Goal: Feedback & Contribution: Contribute content

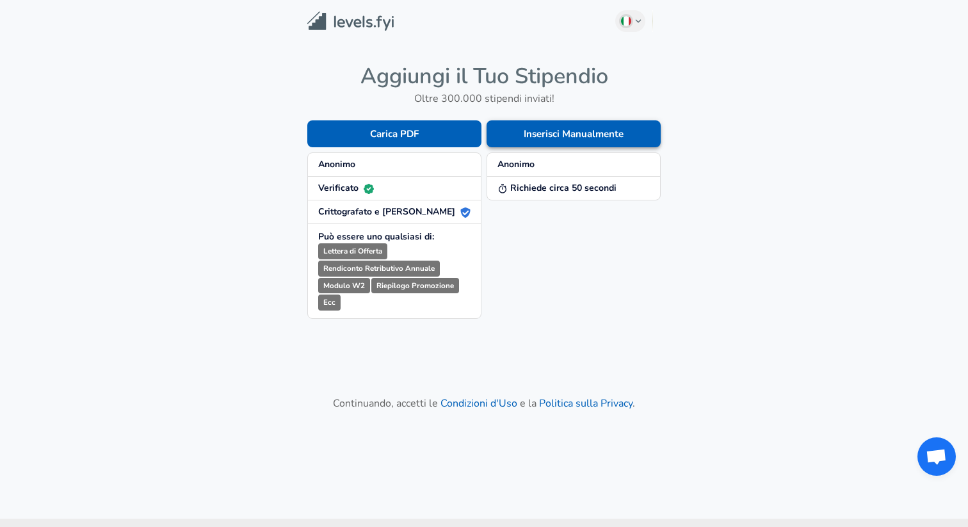
click at [521, 139] on button "Inserisci Manualmente" at bounding box center [573, 133] width 174 height 27
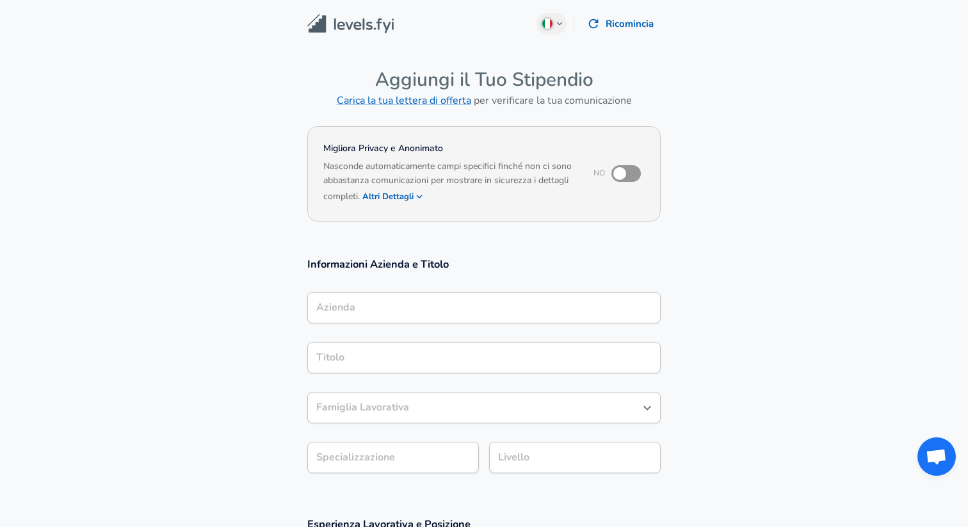
click at [422, 294] on div "Azienda" at bounding box center [483, 307] width 353 height 31
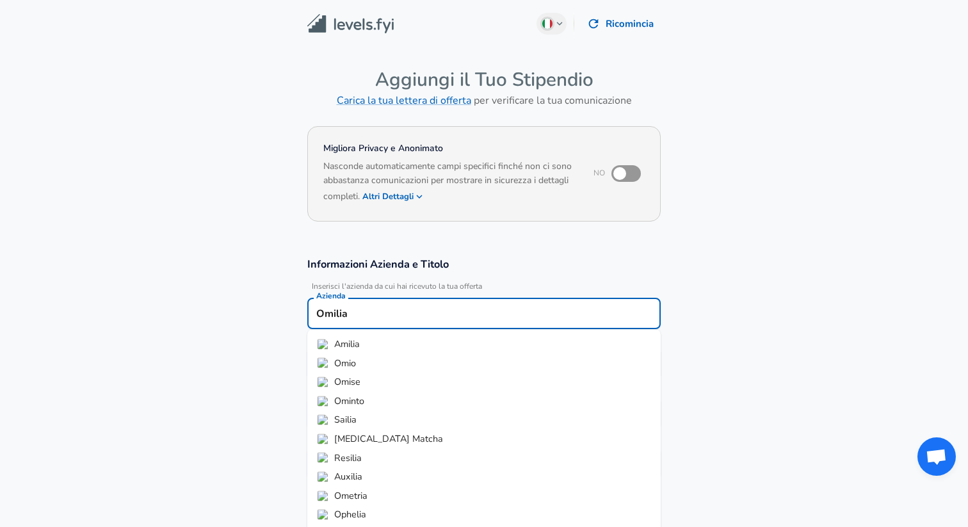
scroll to position [12, 0]
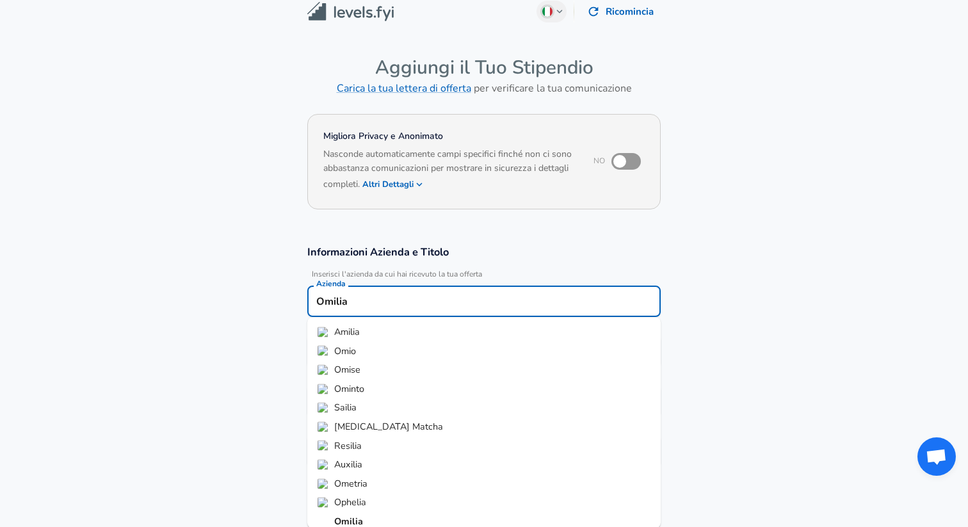
type input "Omilia"
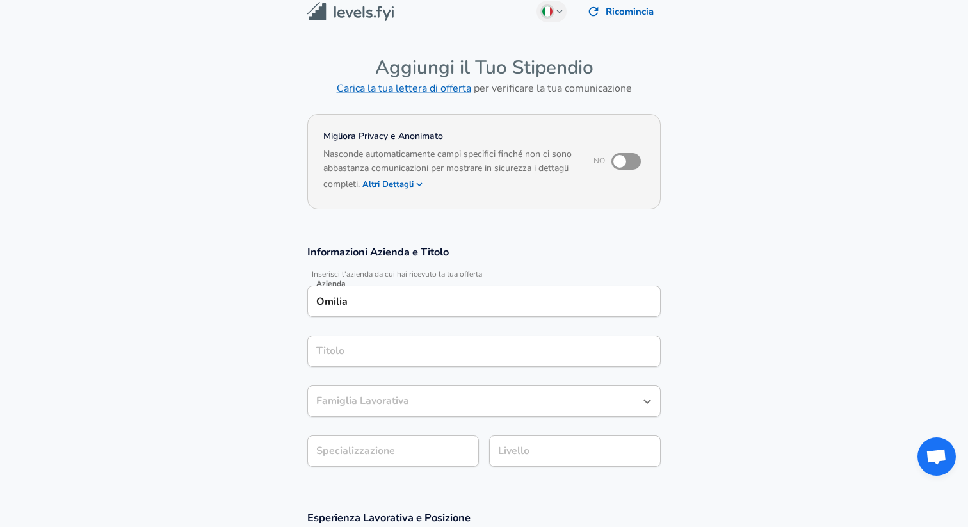
click at [257, 365] on section "Informazioni Azienda e Titolo Inserisci l'azienda da cui hai ricevuto la tua of…" at bounding box center [484, 363] width 968 height 266
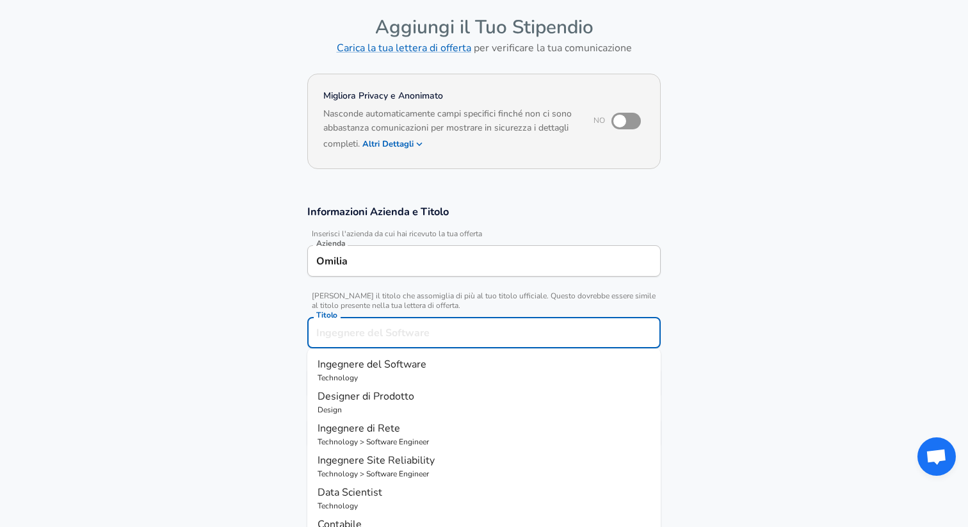
scroll to position [78, 0]
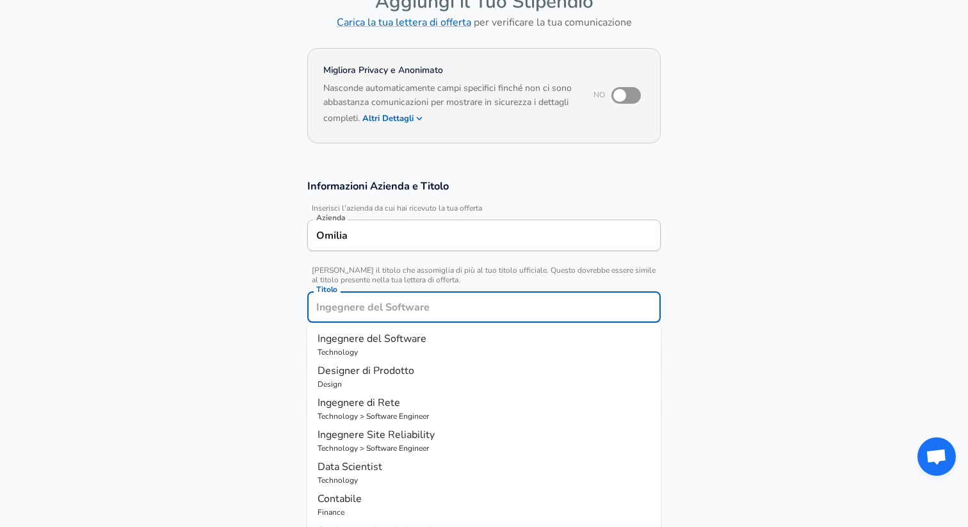
click at [355, 309] on input "Titolo" at bounding box center [484, 307] width 342 height 20
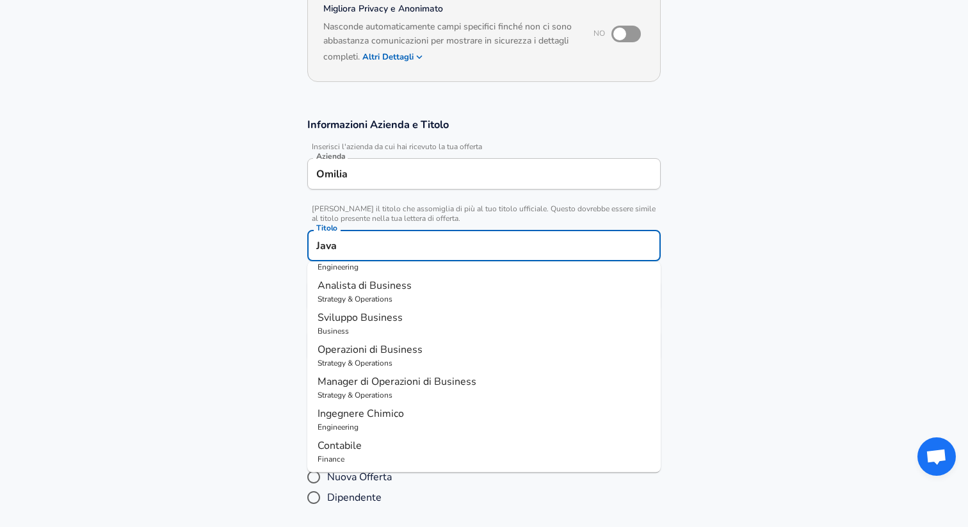
scroll to position [132, 0]
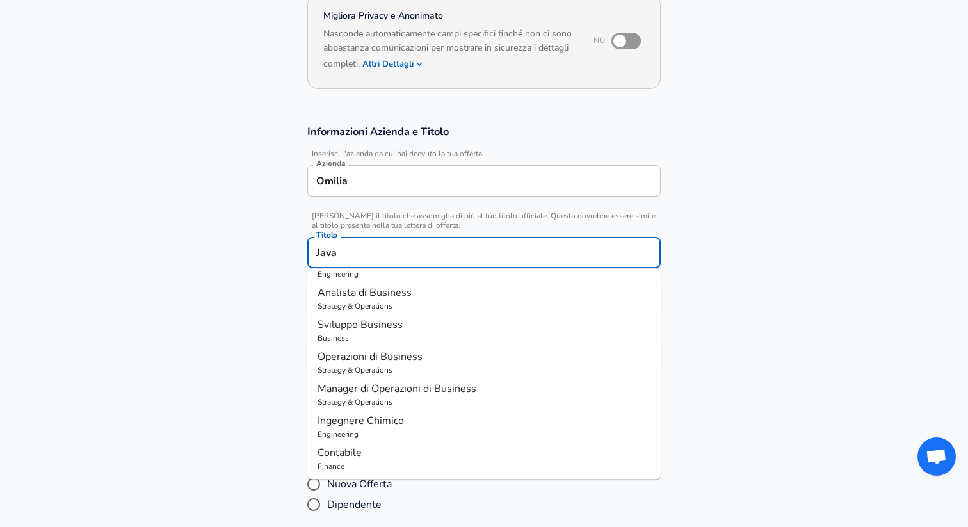
click at [357, 244] on input "Java" at bounding box center [484, 253] width 342 height 20
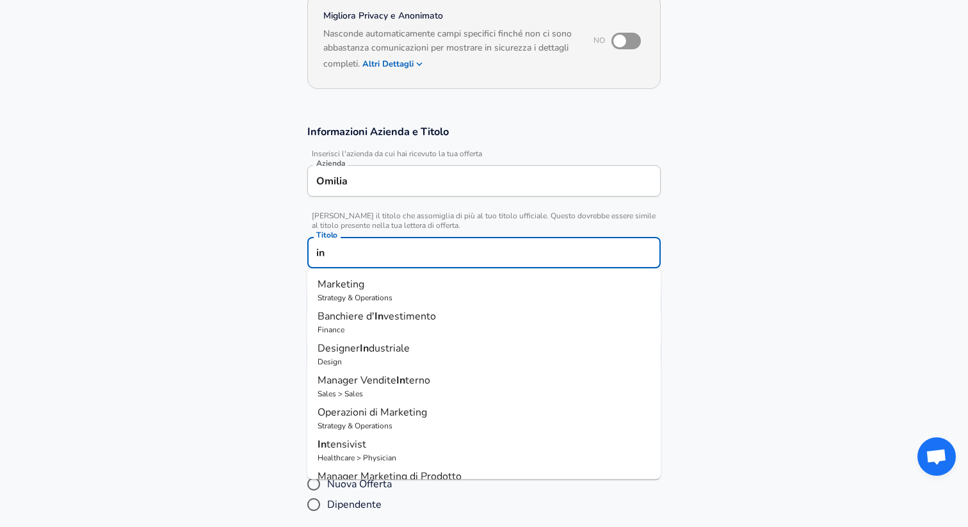
type input "i"
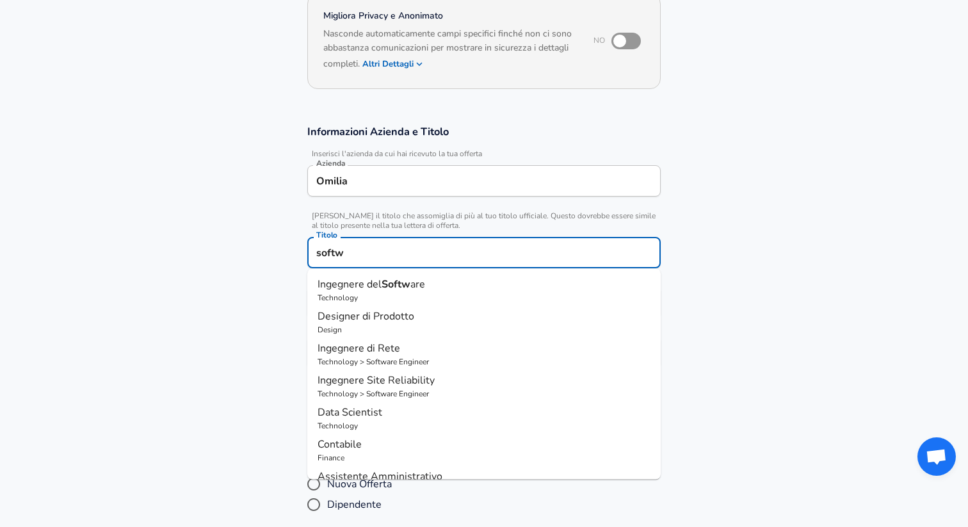
click at [397, 300] on p "Technology" at bounding box center [483, 298] width 333 height 12
type input "Ingegnere del Software"
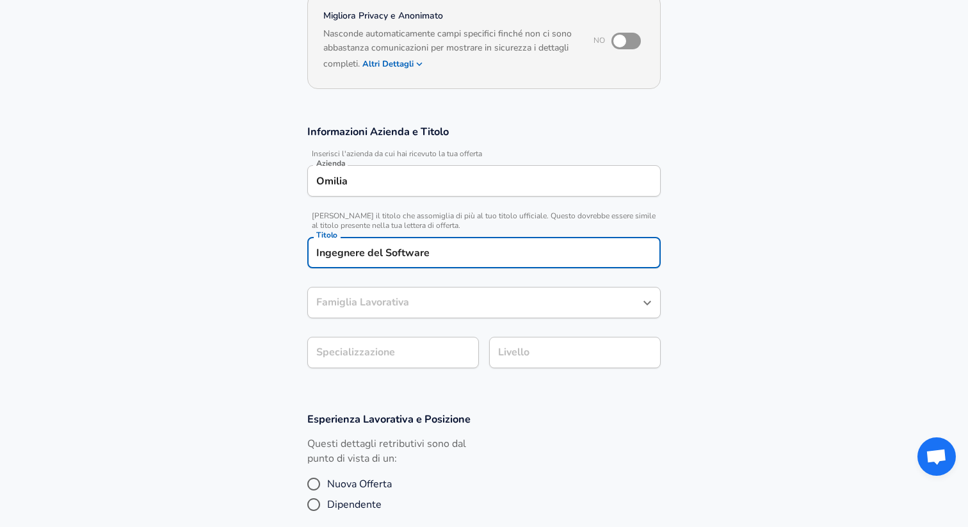
type input "Ingegnere del Software"
click at [391, 351] on body "Diamo valore alla tua privacy Utilizziamo i cookie per migliorare la tua esperi…" at bounding box center [484, 131] width 968 height 527
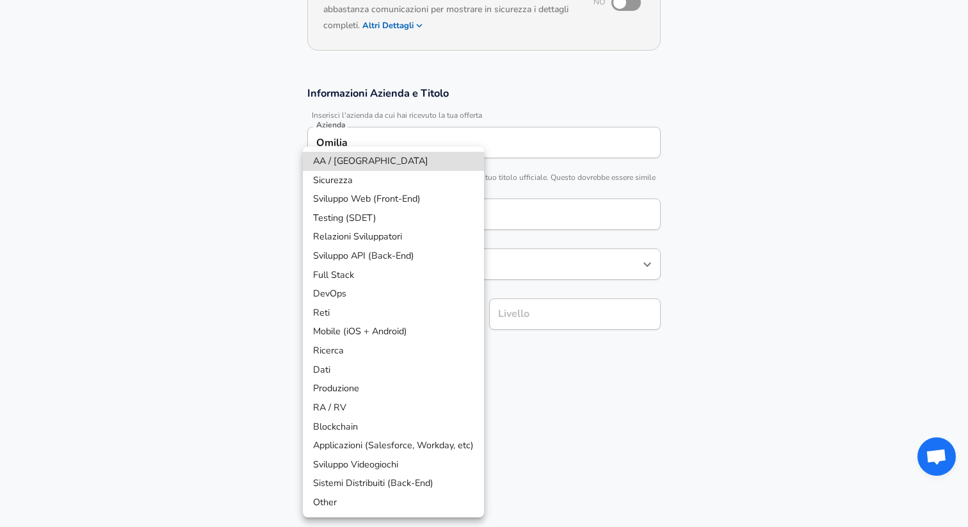
click at [381, 255] on li "Sviluppo API (Back-End)" at bounding box center [393, 255] width 181 height 19
type input "API Development (Back-End)"
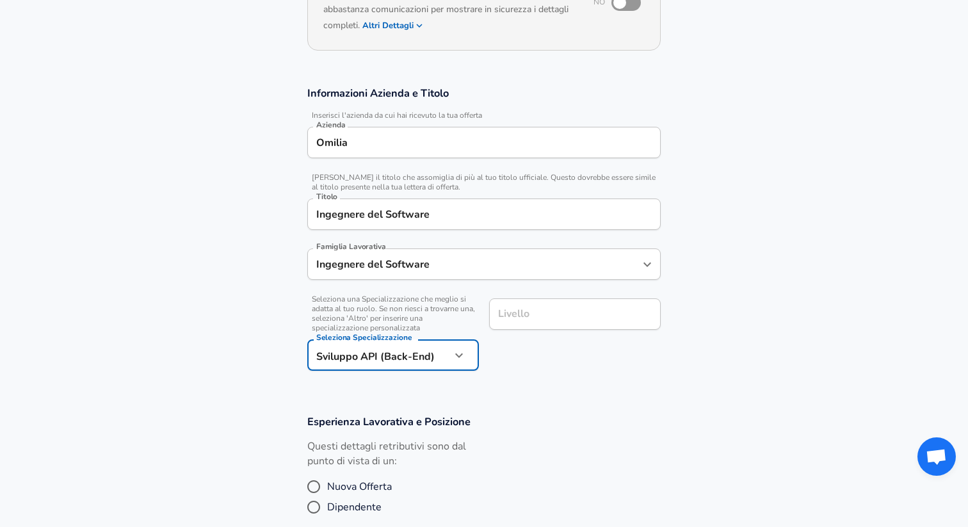
click at [508, 307] on div "Livello" at bounding box center [575, 313] width 172 height 31
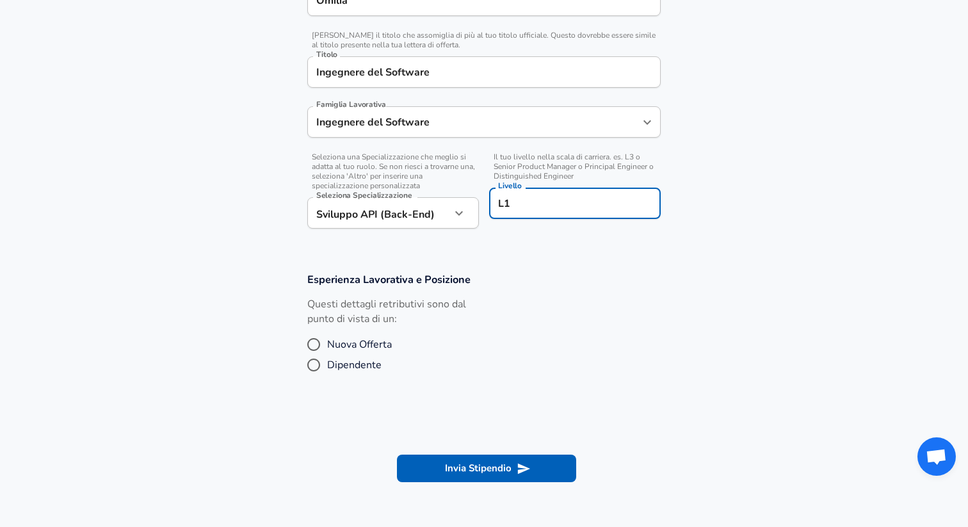
scroll to position [315, 0]
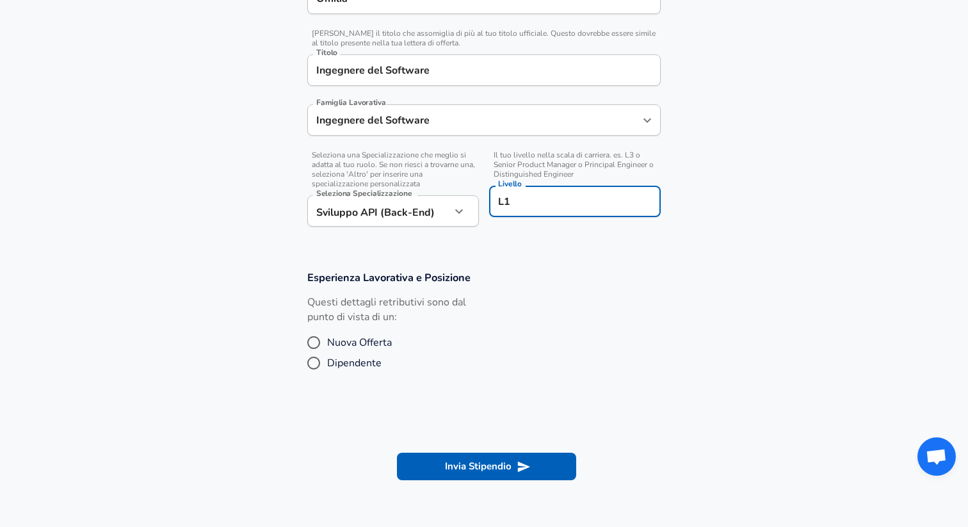
type input "L1"
click at [374, 344] on span "Nuova Offerta" at bounding box center [359, 342] width 65 height 15
click at [327, 344] on input "Nuova Offerta" at bounding box center [313, 342] width 27 height 20
radio input "true"
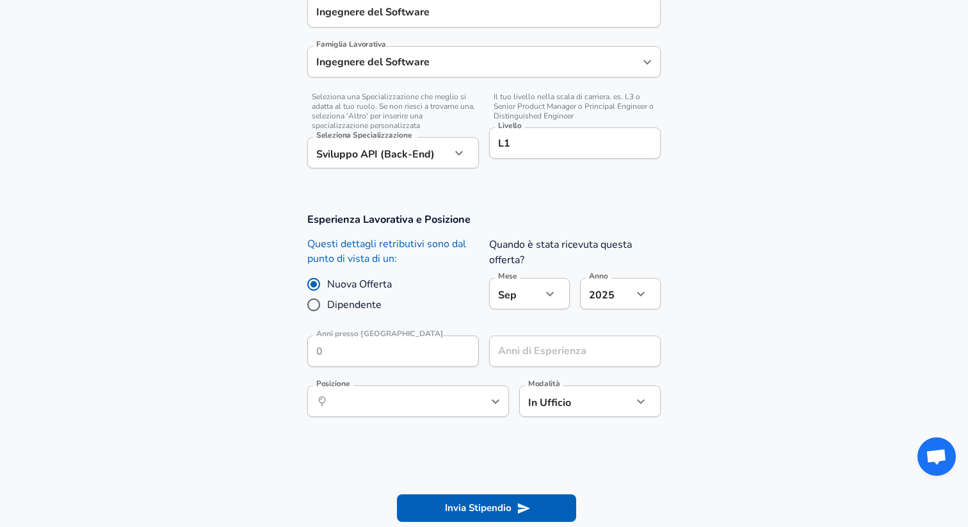
scroll to position [378, 0]
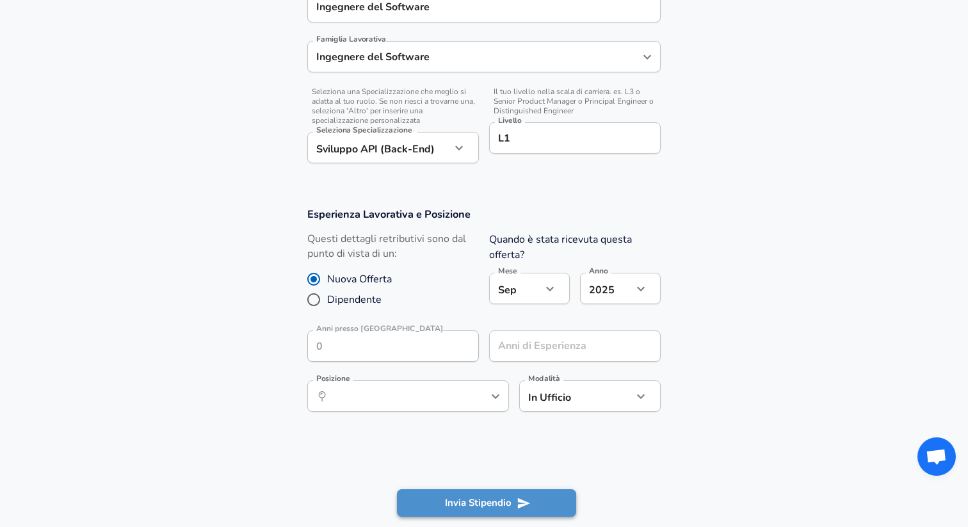
click at [484, 501] on button "Invia Stipendio" at bounding box center [486, 502] width 179 height 27
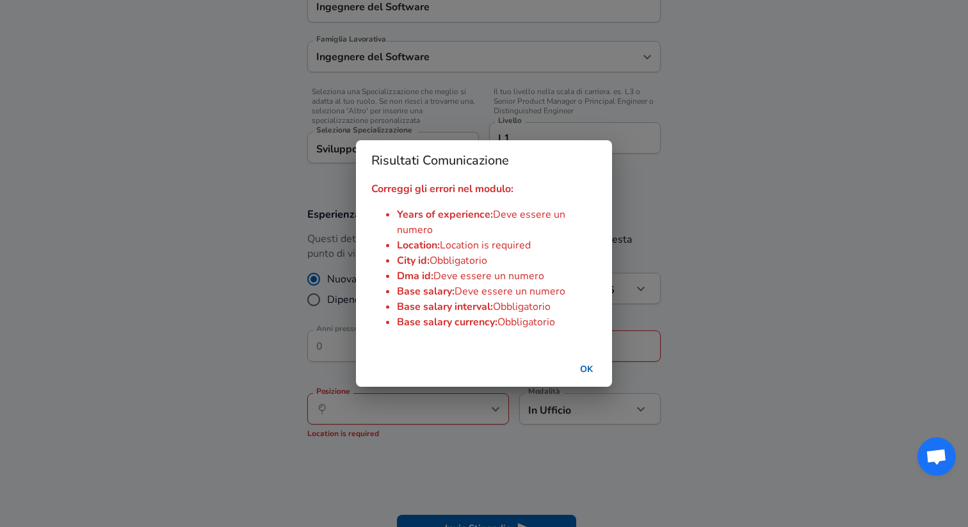
click at [583, 365] on button "OK" at bounding box center [586, 370] width 41 height 24
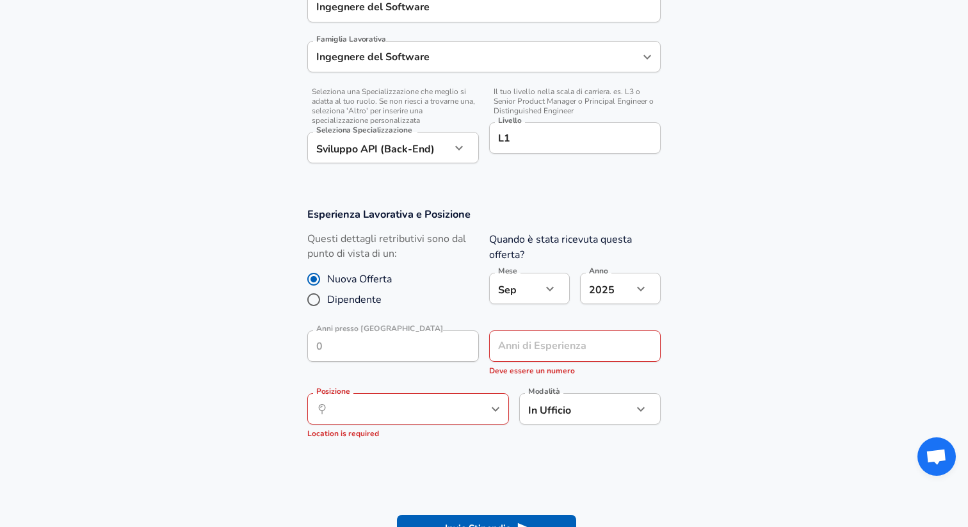
scroll to position [393, 0]
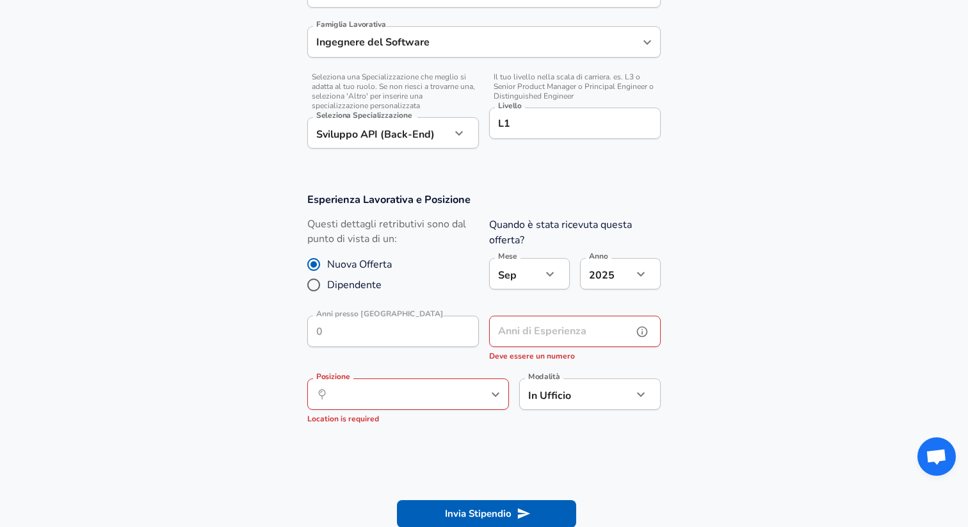
click at [519, 337] on input "Anni di Esperienza" at bounding box center [560, 331] width 143 height 31
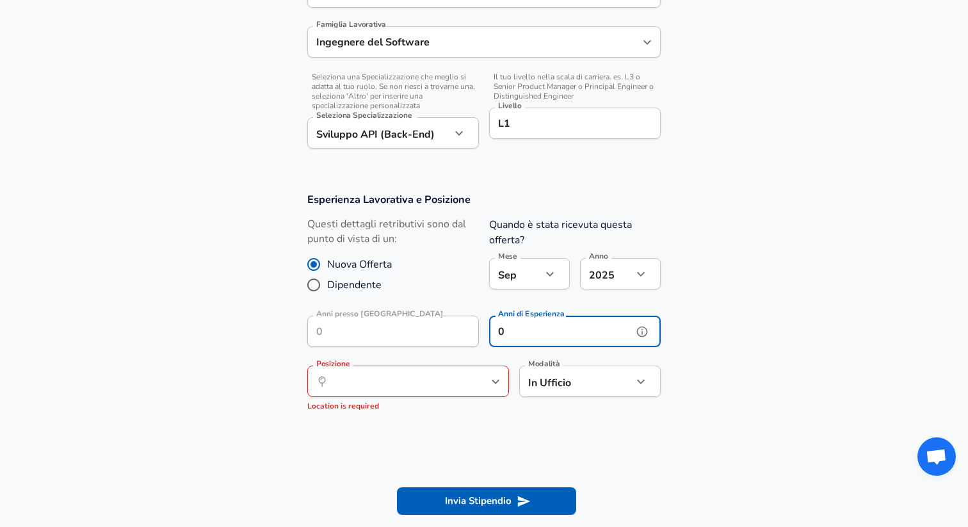
click at [436, 392] on div "​ Posizione" at bounding box center [408, 380] width 202 height 31
type input "0"
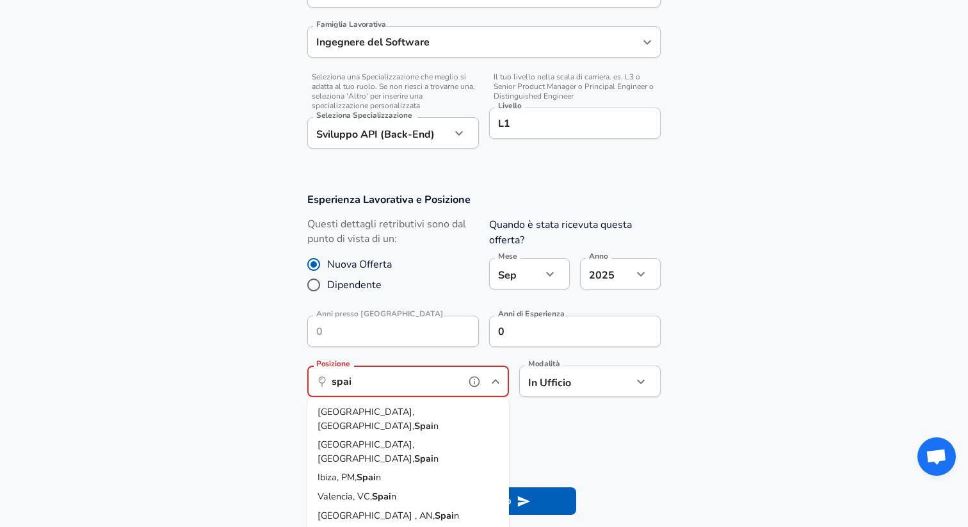
click at [397, 415] on li "[GEOGRAPHIC_DATA], MD, Spai n" at bounding box center [408, 419] width 202 height 33
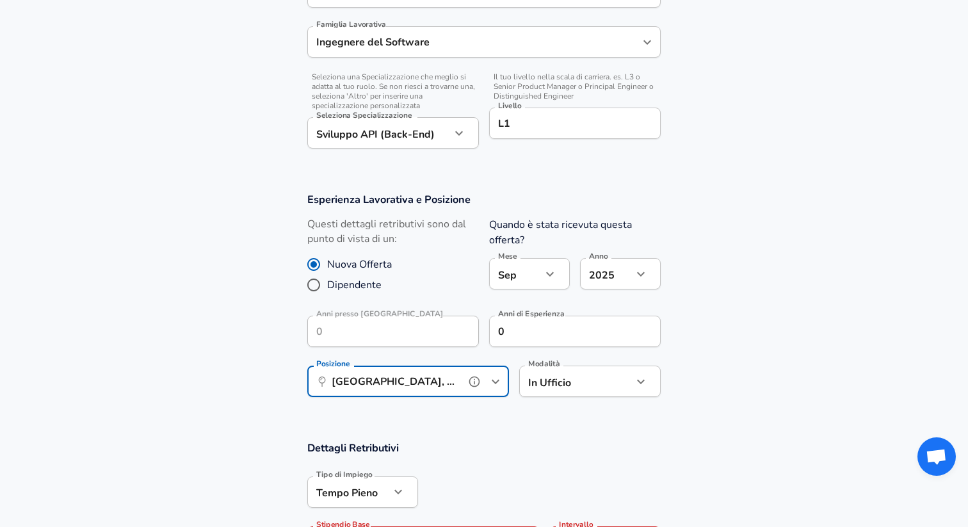
type input "[GEOGRAPHIC_DATA], [GEOGRAPHIC_DATA], [GEOGRAPHIC_DATA]"
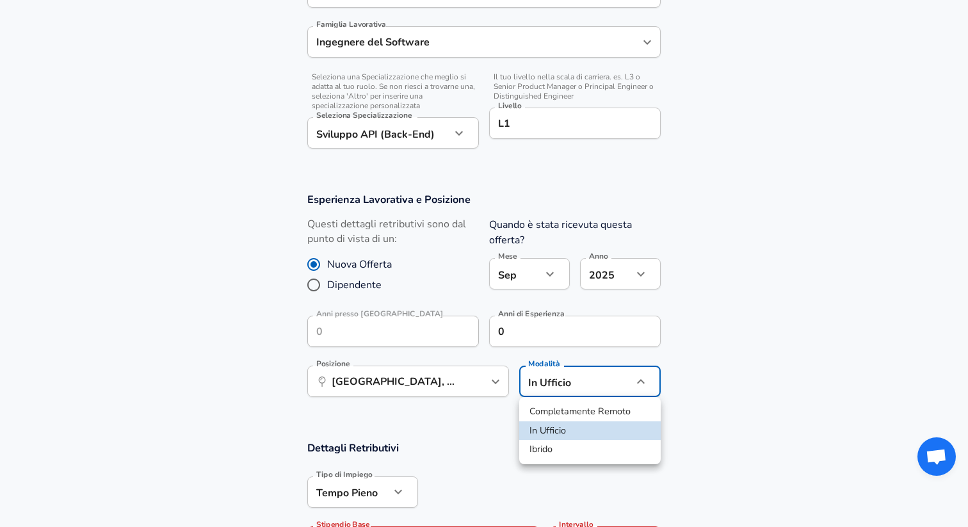
click at [554, 416] on li "Completamente Remoto" at bounding box center [589, 411] width 141 height 19
type input "remote"
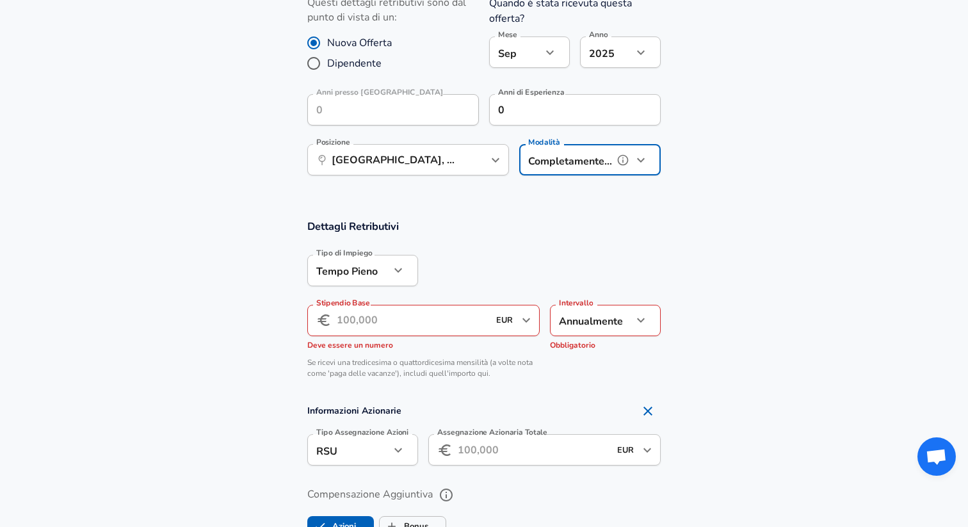
scroll to position [694, 0]
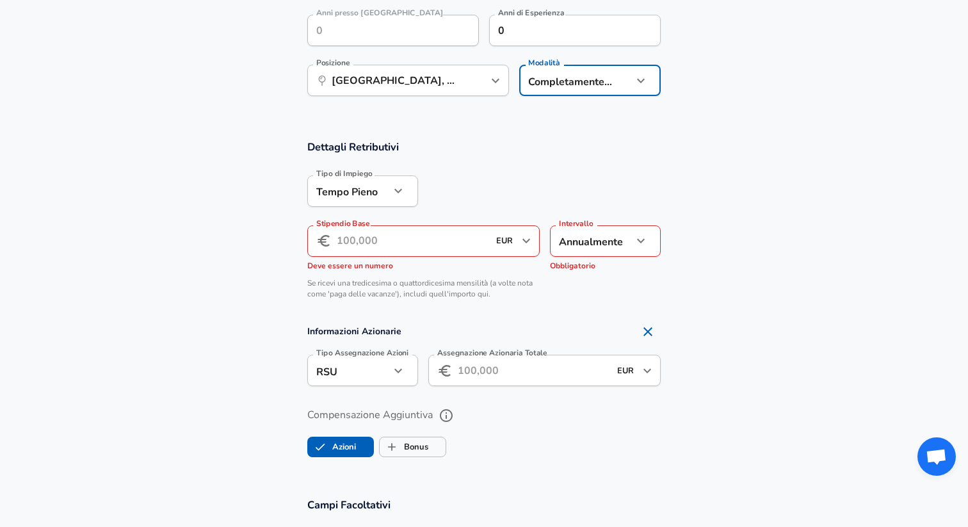
click at [397, 237] on input "Stipendio Base" at bounding box center [413, 240] width 152 height 31
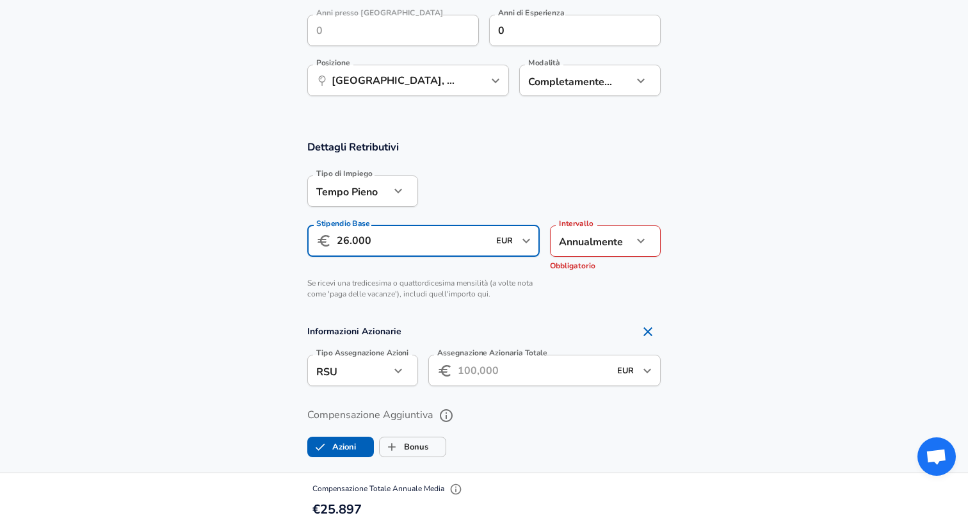
type input "26.000"
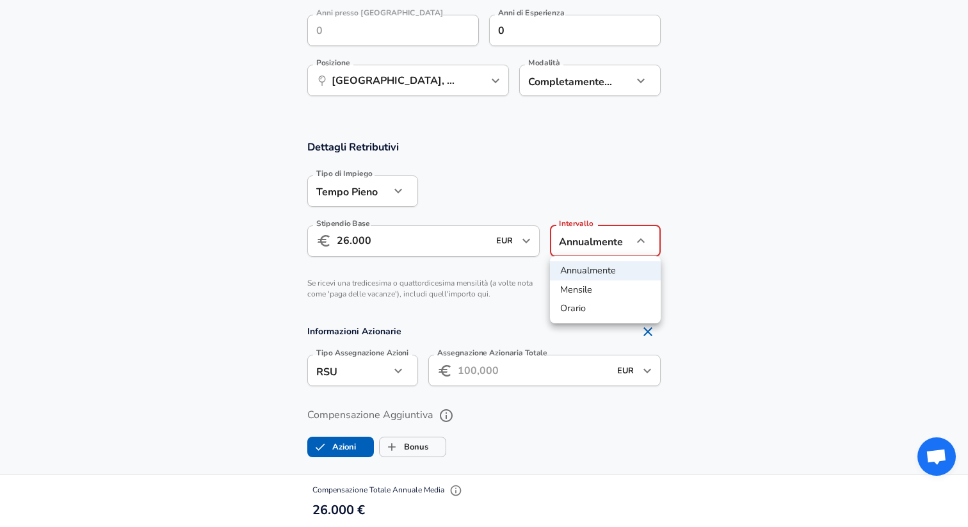
click at [588, 267] on li "Annualmente" at bounding box center [605, 270] width 111 height 19
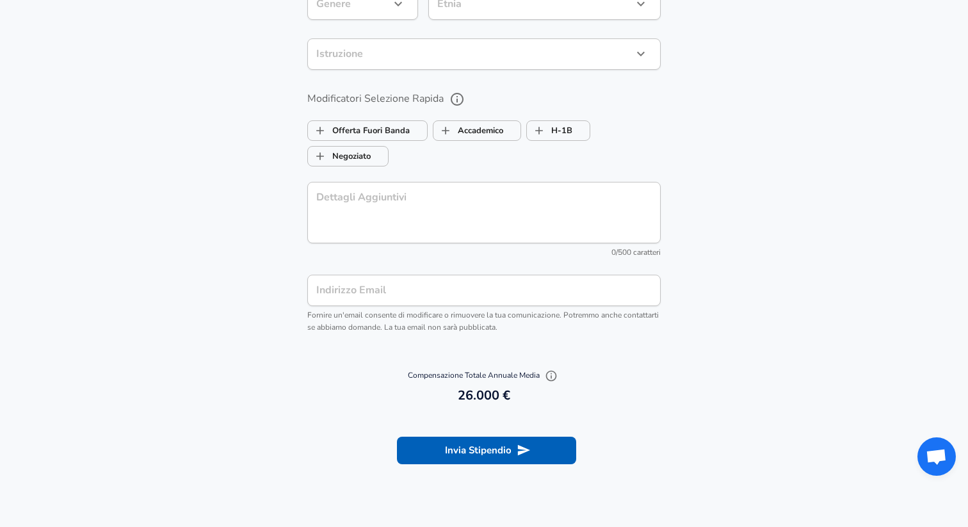
scroll to position [1239, 0]
click at [454, 455] on button "Invia Stipendio" at bounding box center [486, 449] width 179 height 27
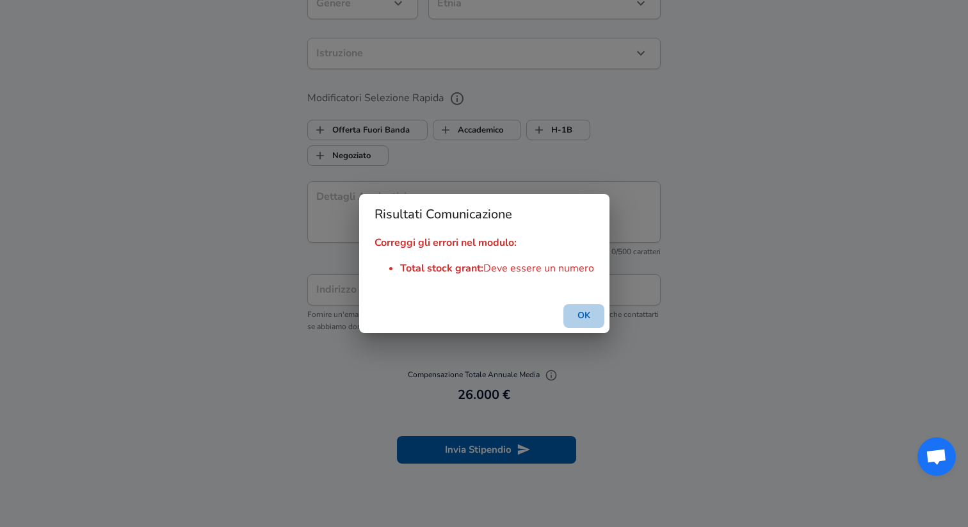
click at [588, 315] on button "OK" at bounding box center [583, 316] width 41 height 24
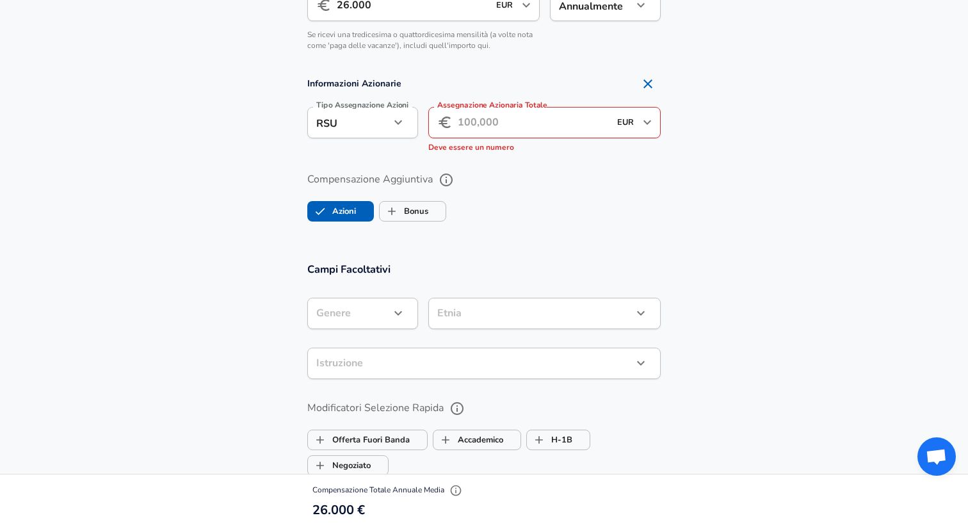
scroll to position [913, 0]
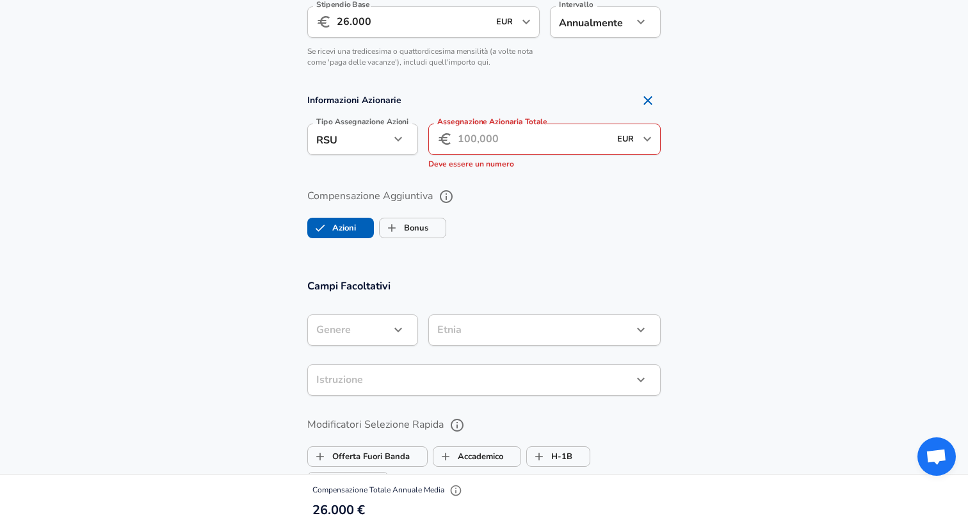
click at [519, 143] on input "Assegnazione Azionaria Totale" at bounding box center [534, 139] width 152 height 31
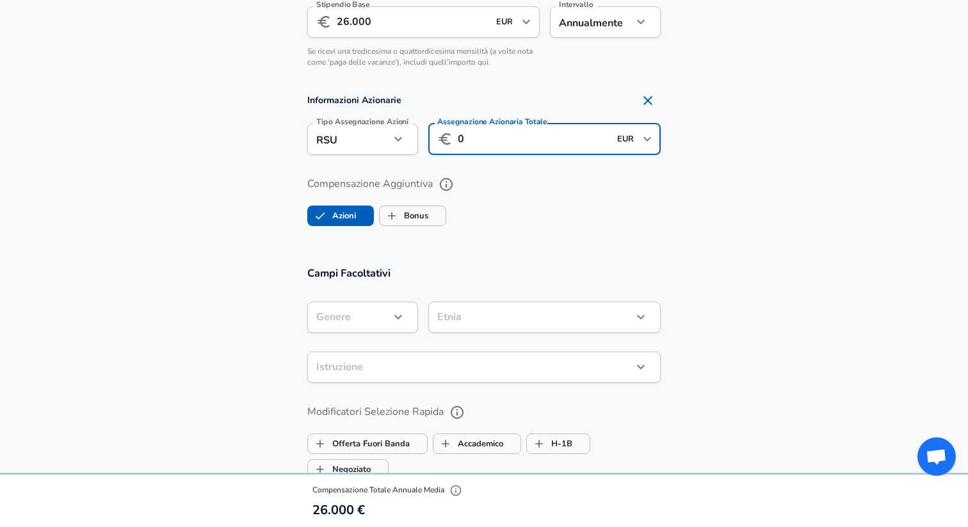
type input "0"
click at [511, 191] on label "Compensazione Aggiuntiva" at bounding box center [483, 184] width 353 height 22
click at [457, 191] on button "Compensazione Aggiuntiva" at bounding box center [446, 184] width 22 height 22
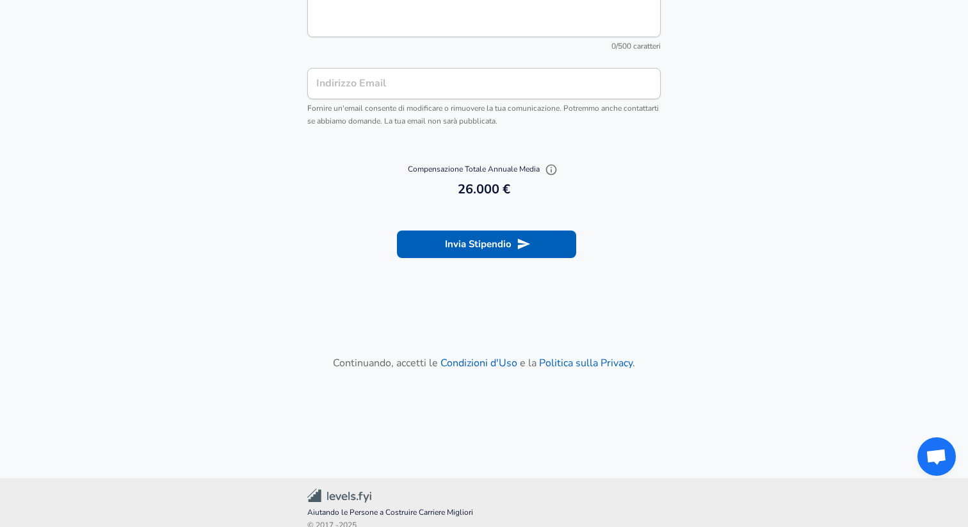
scroll to position [1463, 0]
click at [489, 230] on button "Invia Stipendio" at bounding box center [486, 241] width 179 height 27
